Goal: Information Seeking & Learning: Learn about a topic

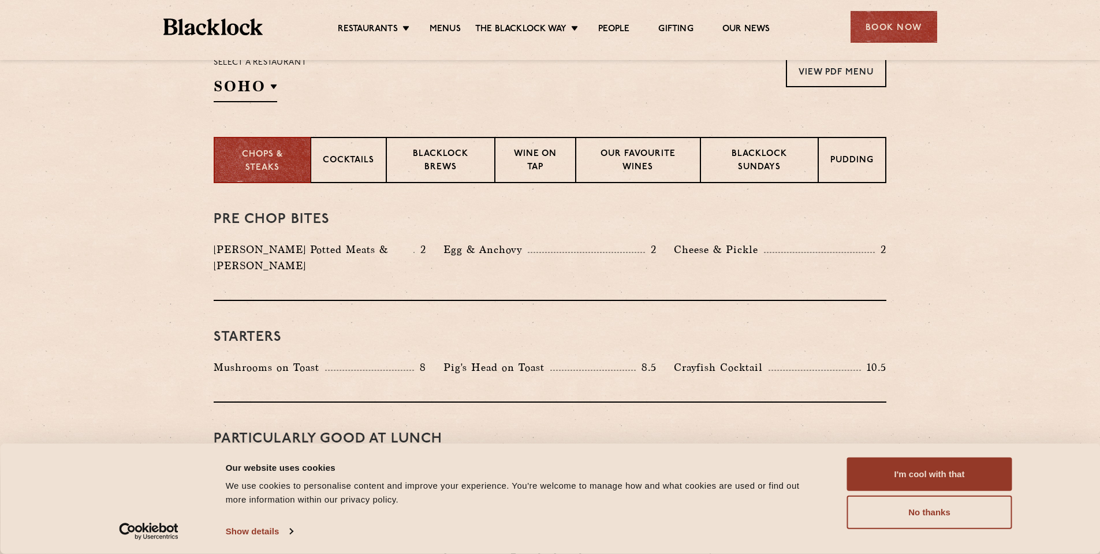
scroll to position [462, 0]
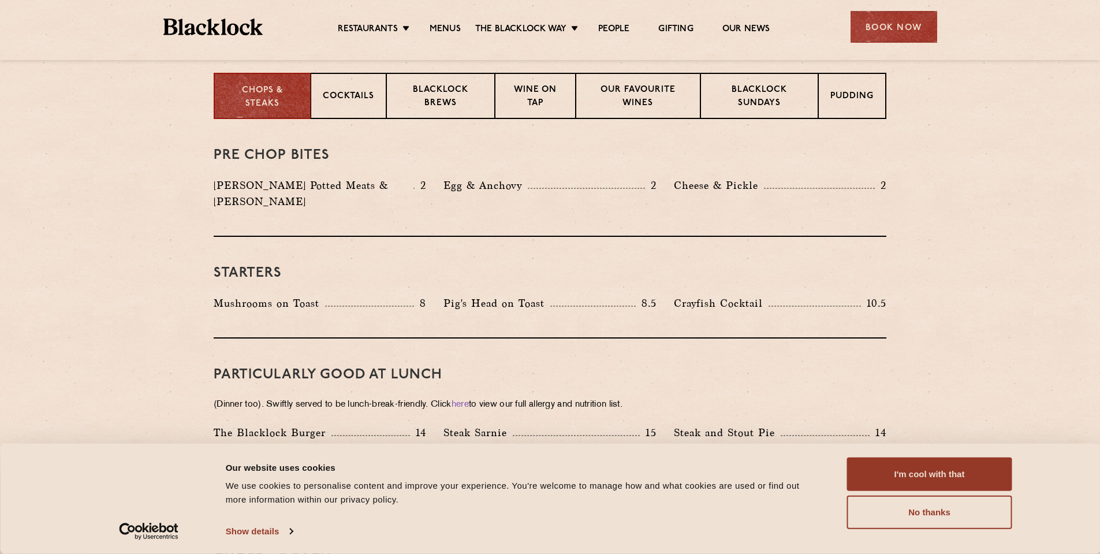
click at [326, 185] on p "[PERSON_NAME] Potted Meats & [PERSON_NAME]" at bounding box center [314, 193] width 200 height 32
click at [333, 305] on div at bounding box center [369, 305] width 89 height 1
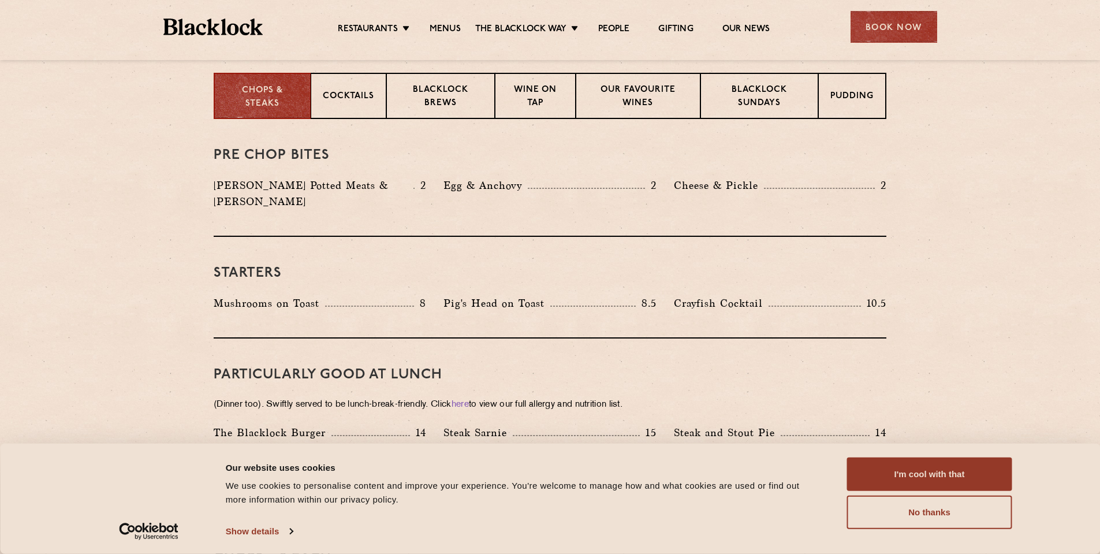
click at [333, 305] on div at bounding box center [369, 305] width 89 height 1
click at [261, 295] on p "Mushrooms on Toast" at bounding box center [269, 303] width 111 height 16
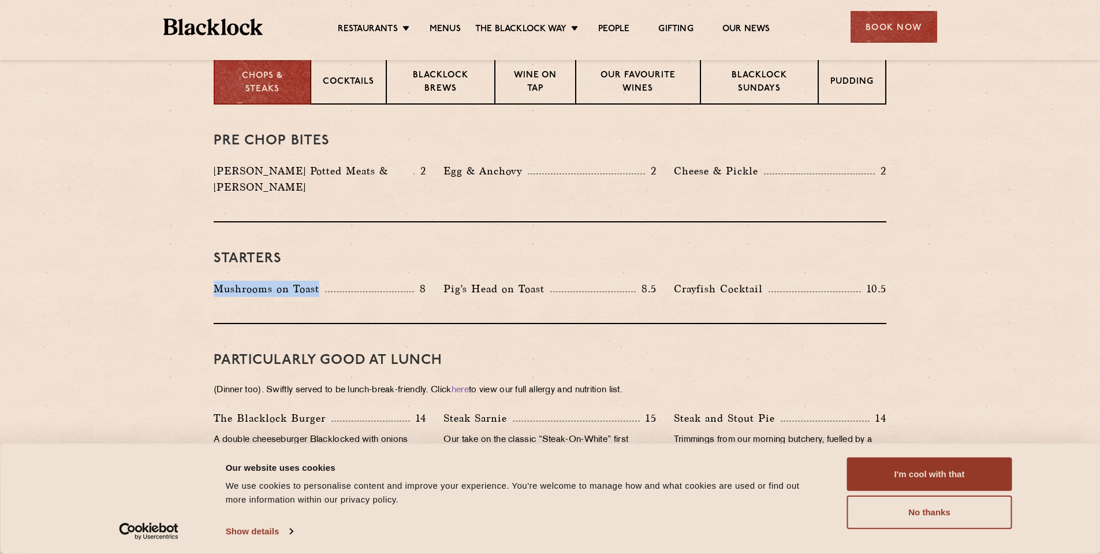
scroll to position [577, 0]
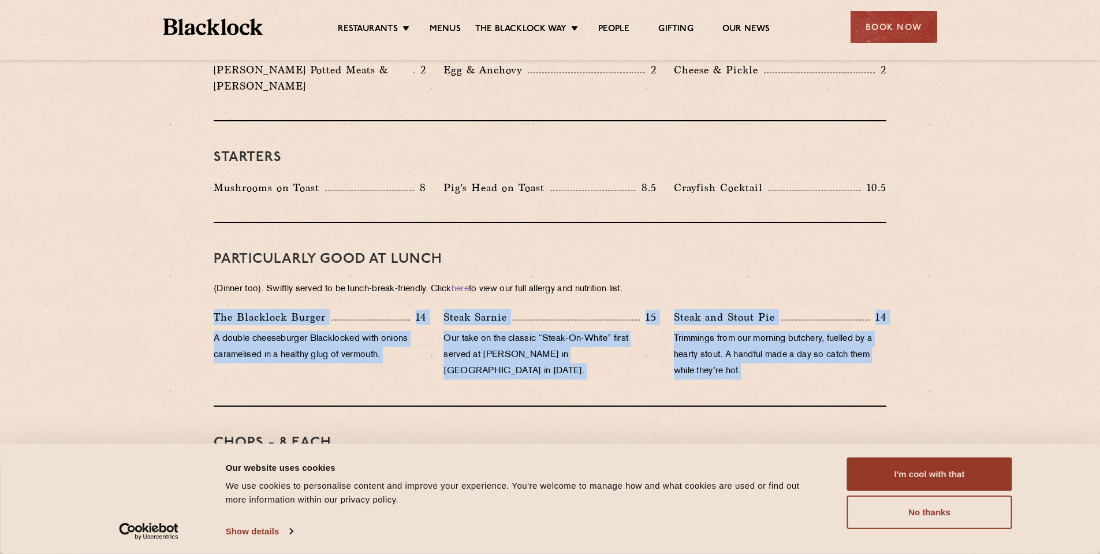
drag, startPoint x: 398, startPoint y: 298, endPoint x: 915, endPoint y: 357, distance: 520.6
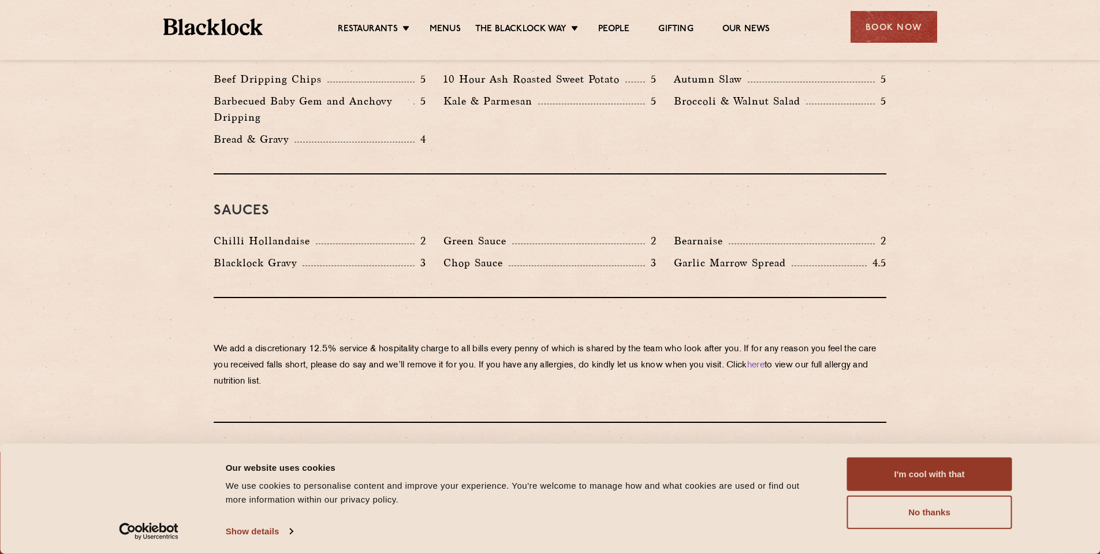
scroll to position [1935, 0]
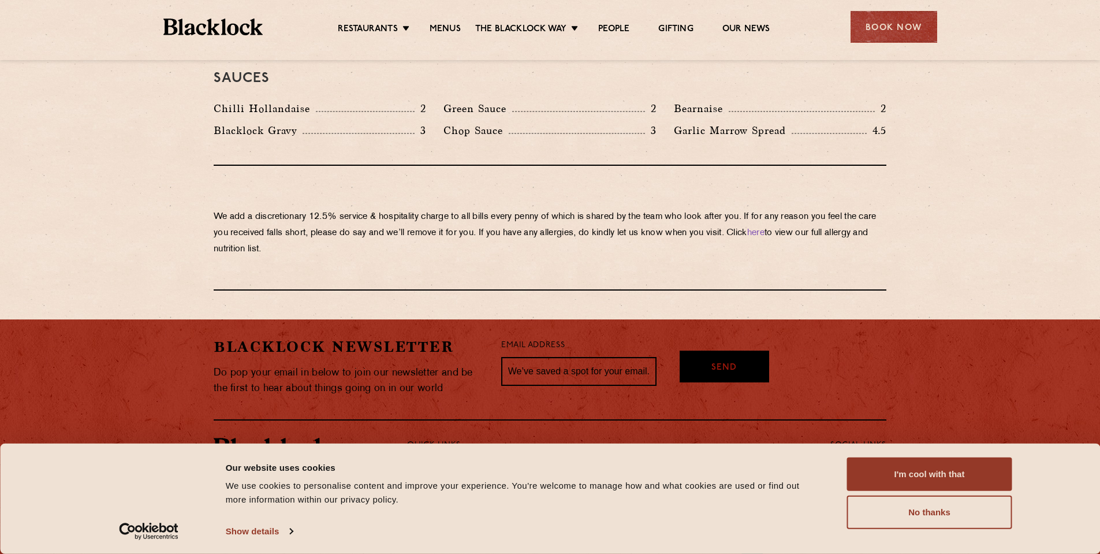
drag, startPoint x: 930, startPoint y: 511, endPoint x: 765, endPoint y: 333, distance: 243.0
click at [931, 511] on button "No thanks" at bounding box center [929, 511] width 165 height 33
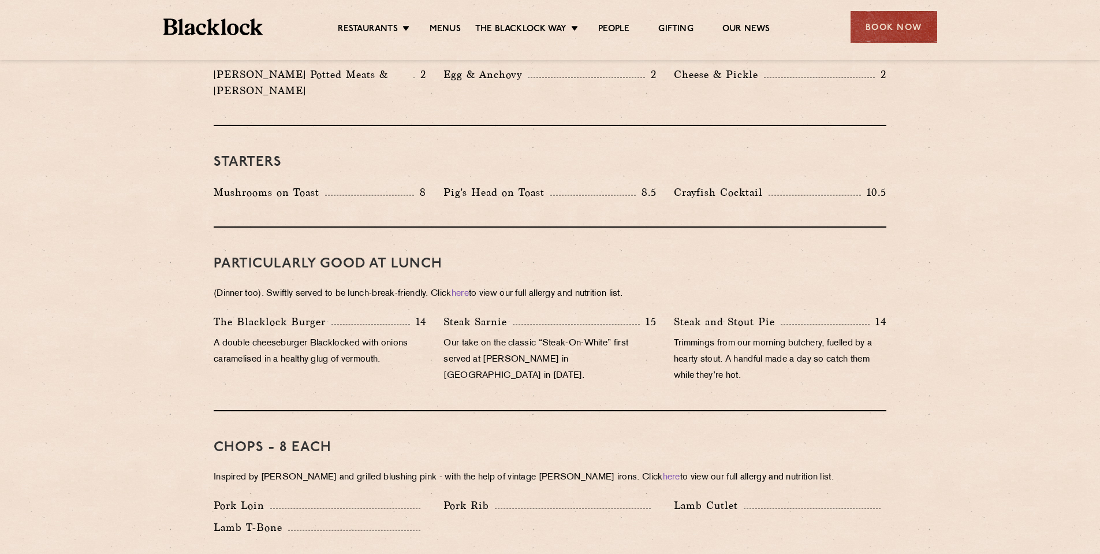
scroll to position [577, 0]
